Goal: Task Accomplishment & Management: Manage account settings

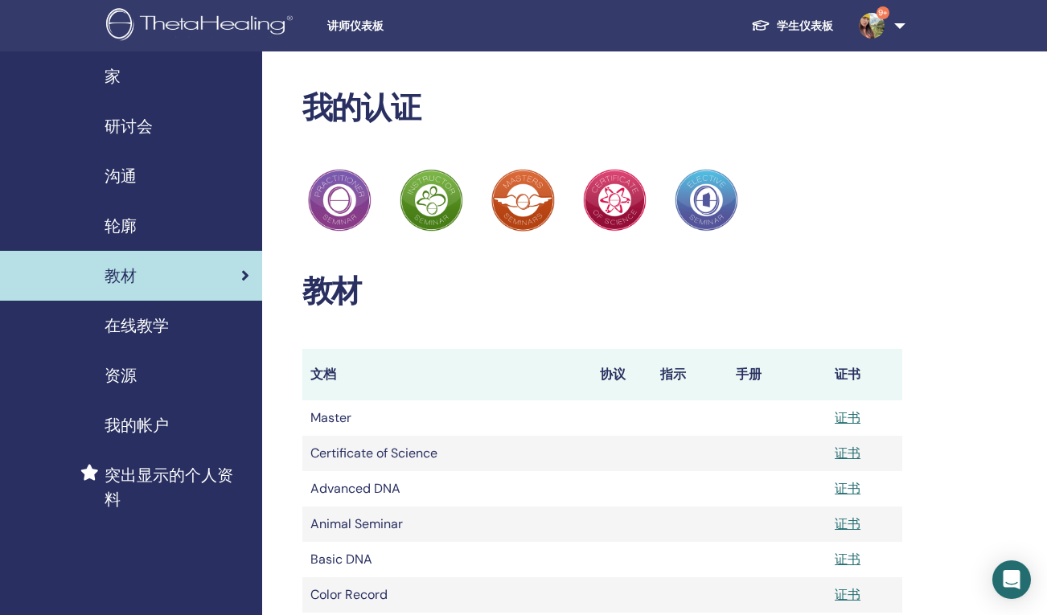
click at [130, 139] on link "研讨会" at bounding box center [131, 126] width 262 height 50
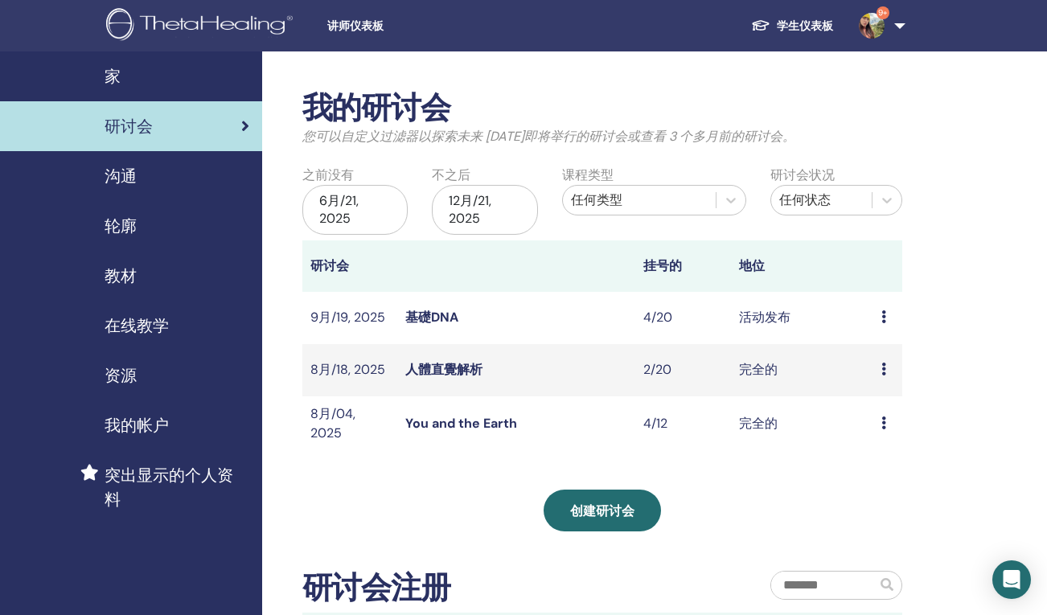
click at [436, 314] on link "基礎DNA" at bounding box center [431, 317] width 53 height 17
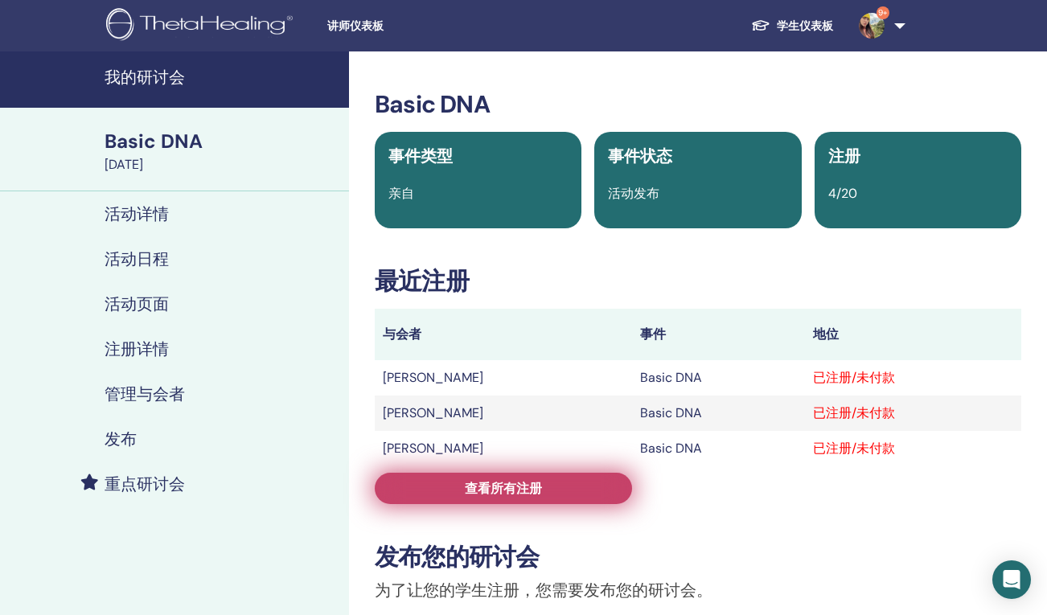
click at [508, 485] on span "查看所有注册" at bounding box center [503, 488] width 77 height 17
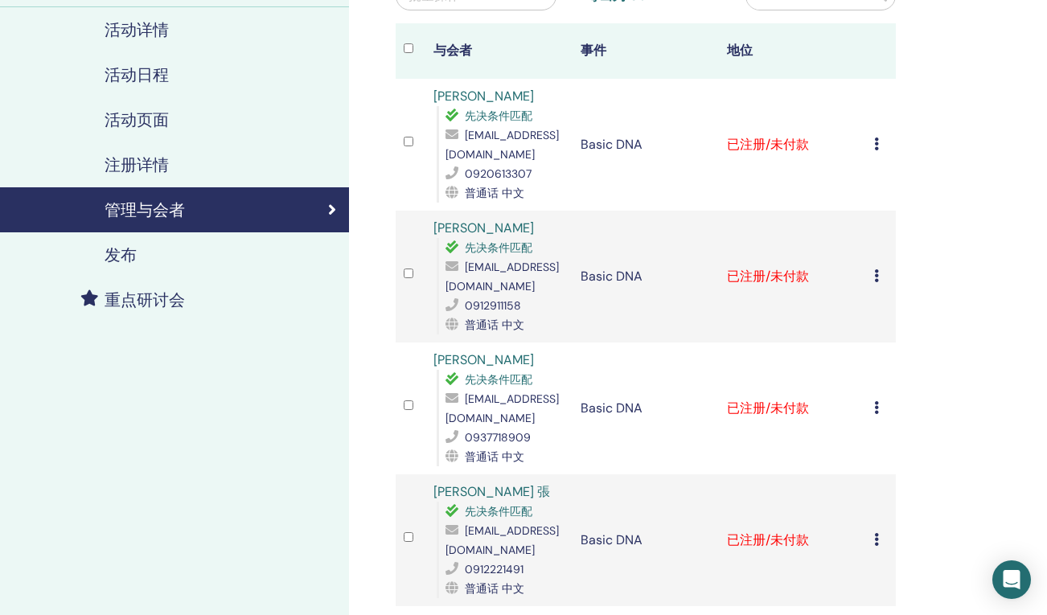
scroll to position [182, 0]
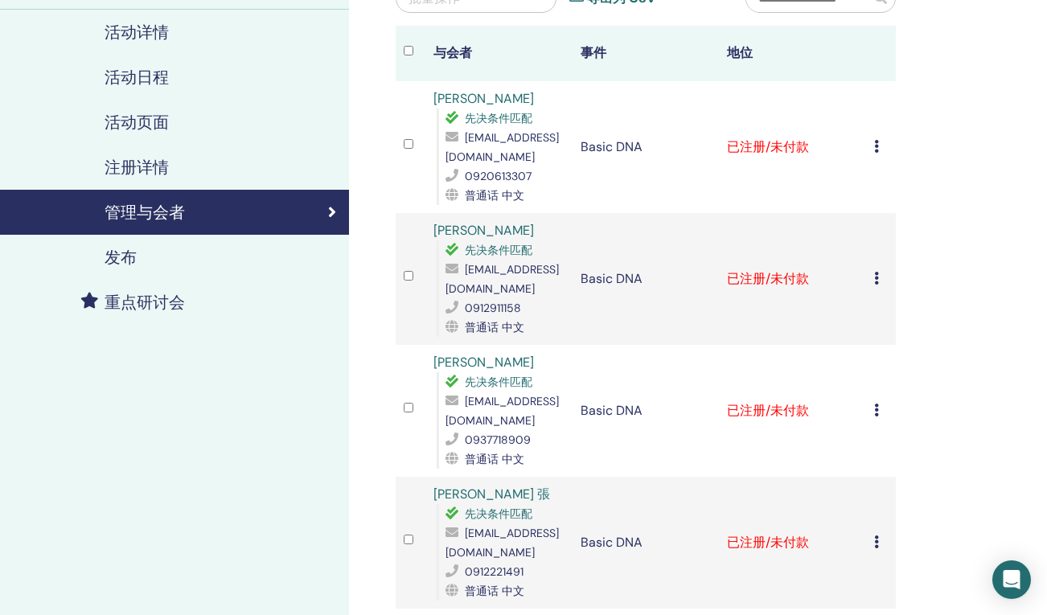
click at [875, 278] on icon at bounding box center [876, 278] width 5 height 13
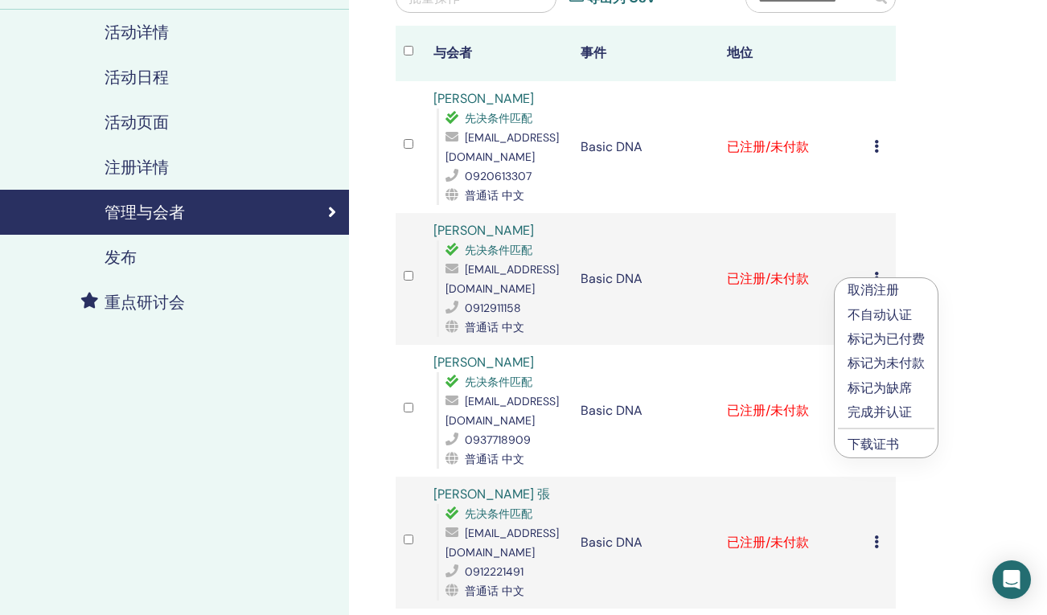
click at [869, 292] on p "取消注册" at bounding box center [886, 290] width 77 height 19
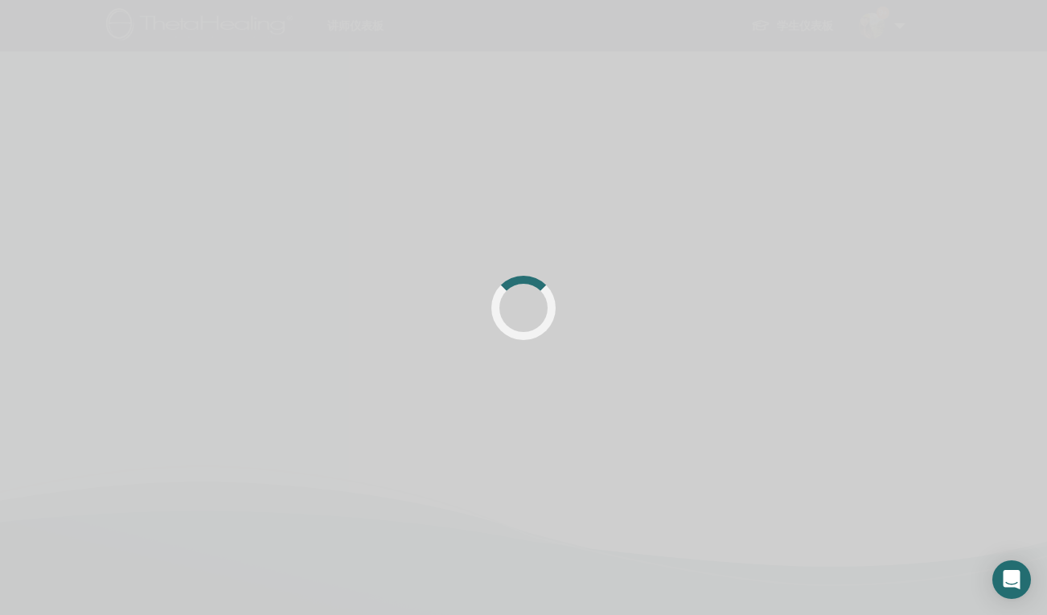
scroll to position [182, 0]
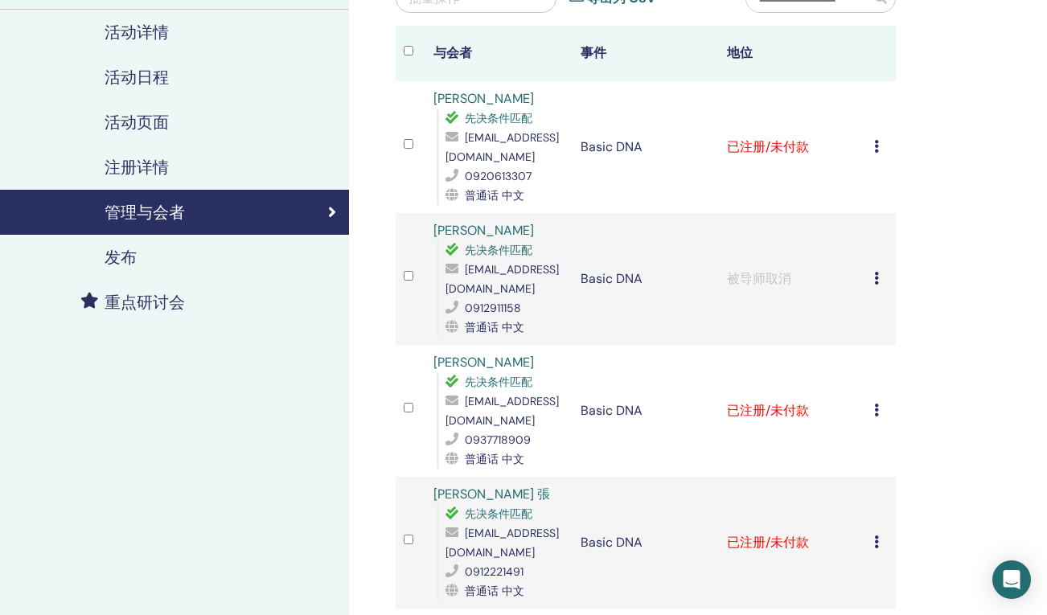
click at [874, 147] on icon at bounding box center [876, 146] width 5 height 13
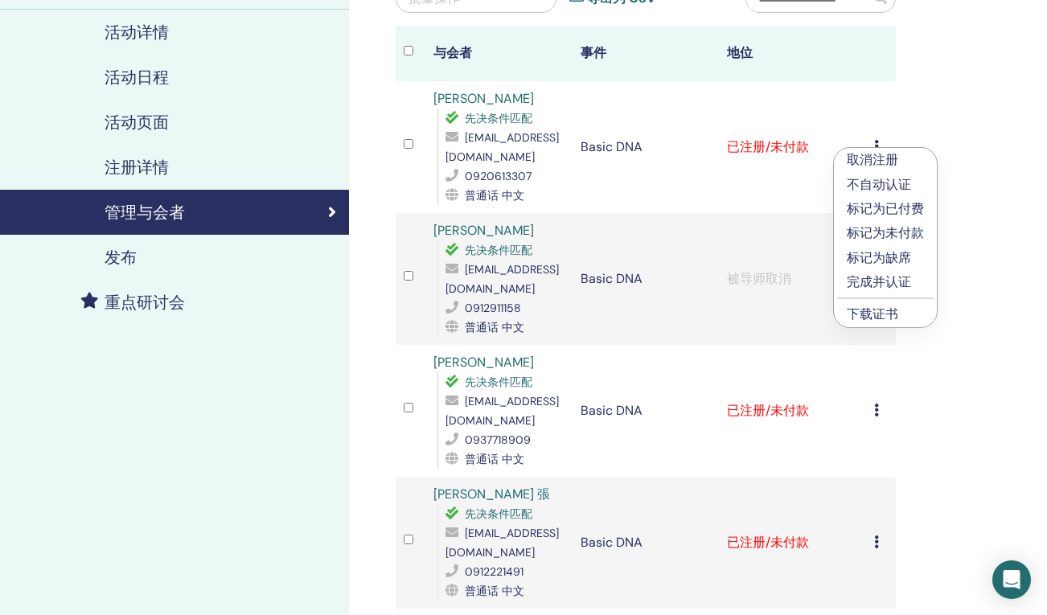
click at [865, 315] on link "下载证书" at bounding box center [872, 314] width 51 height 17
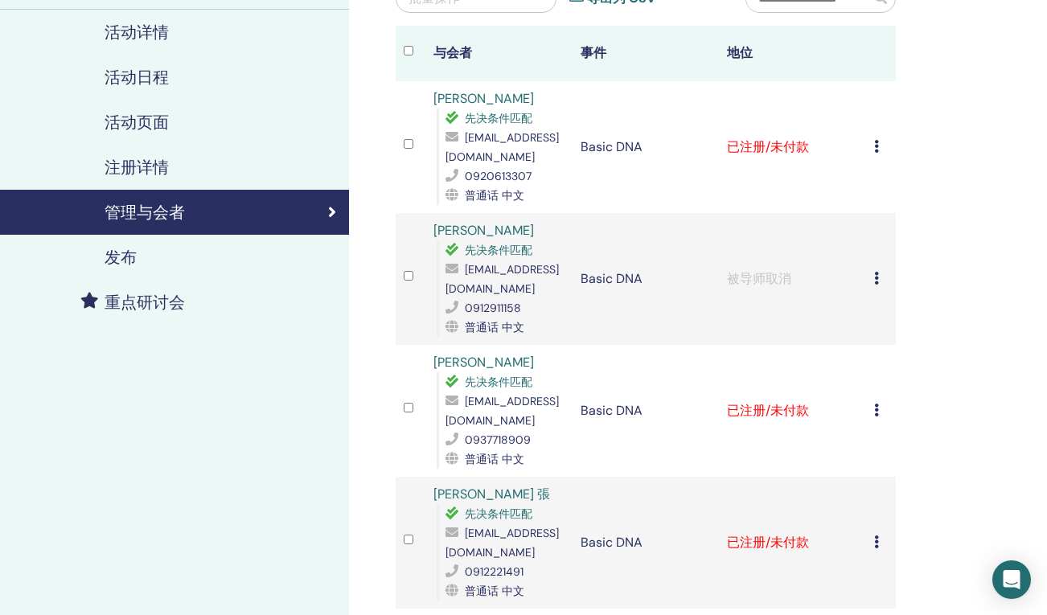
click at [878, 412] on icon at bounding box center [876, 410] width 5 height 13
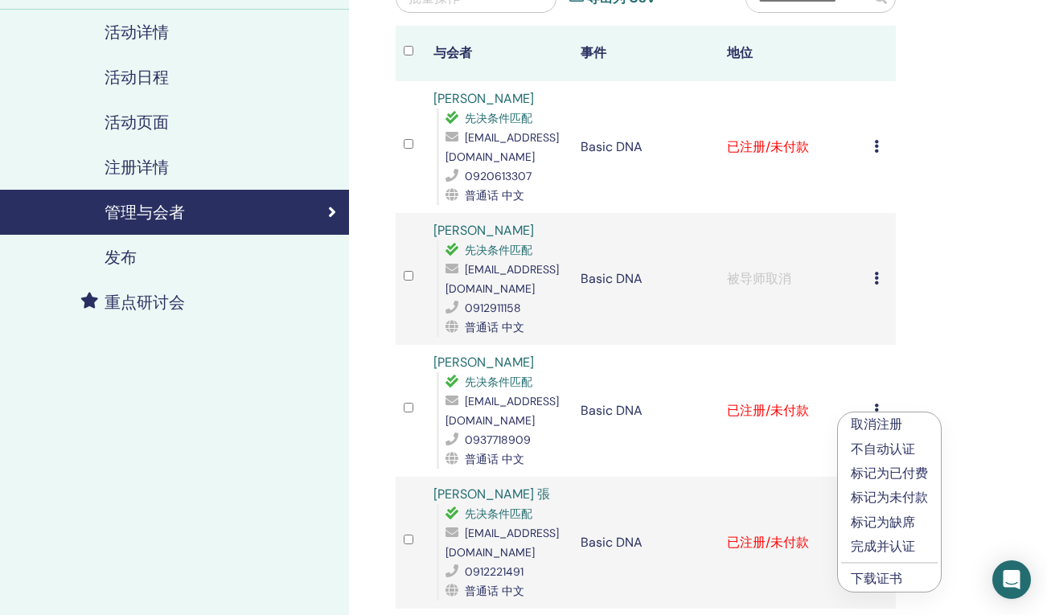
click at [871, 584] on link "下载证书" at bounding box center [876, 578] width 51 height 17
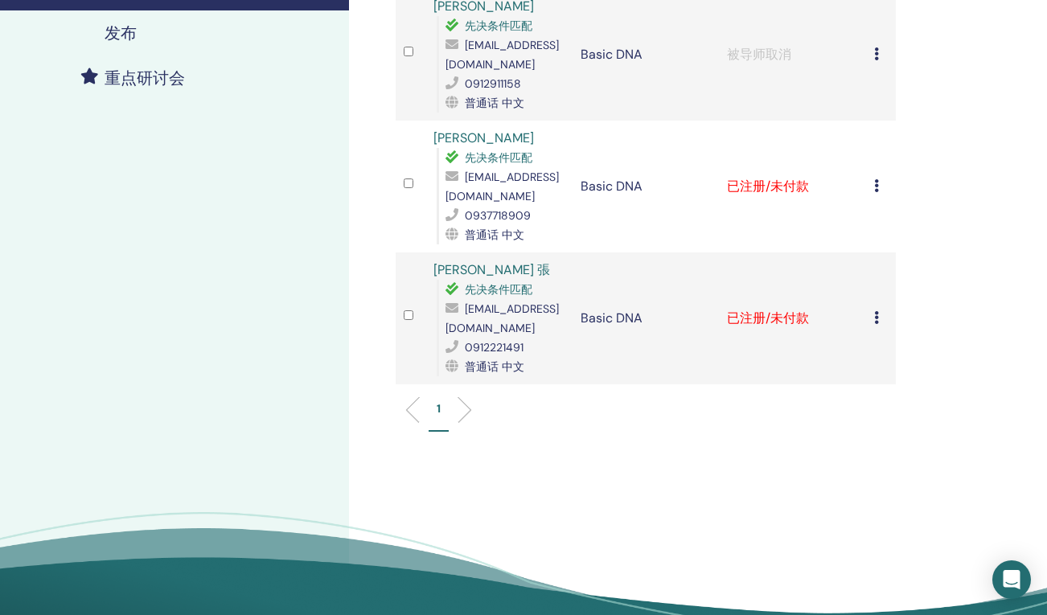
scroll to position [431, 0]
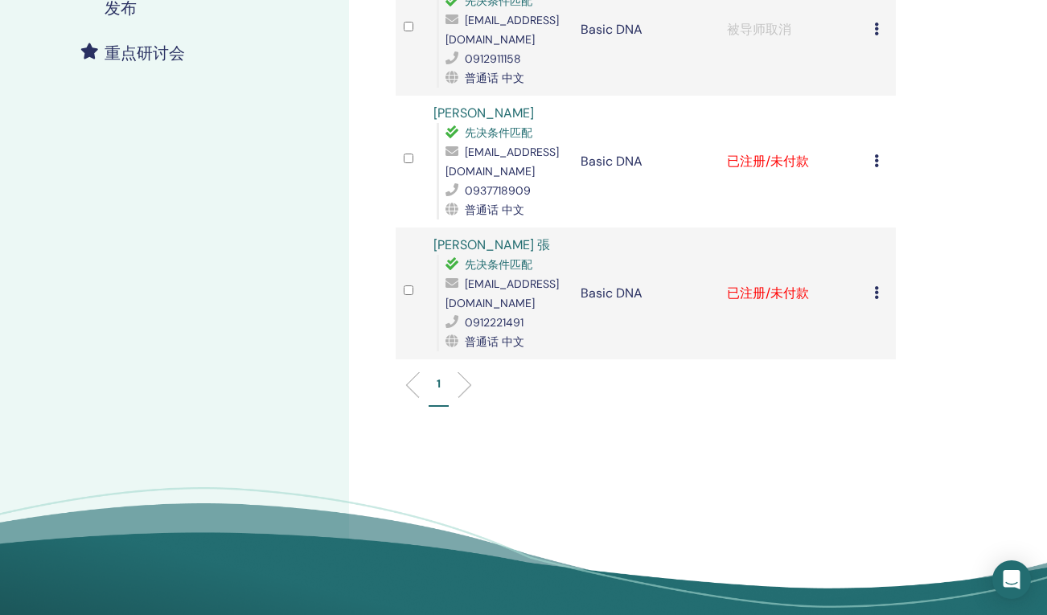
click at [878, 290] on icon at bounding box center [876, 292] width 5 height 13
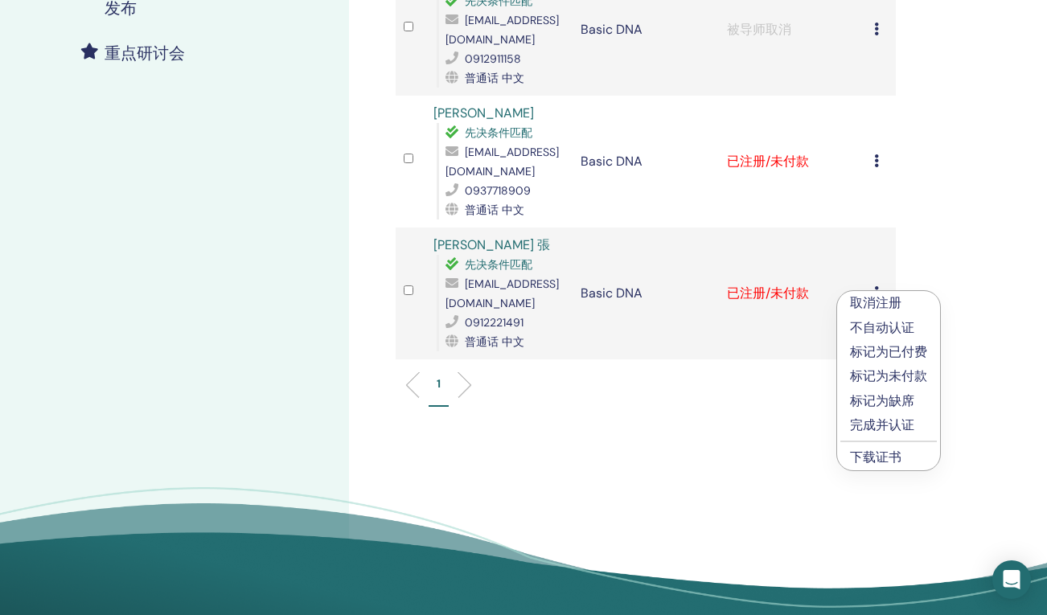
click at [869, 463] on link "下载证书" at bounding box center [875, 457] width 51 height 17
